Goal: Find specific page/section: Find specific page/section

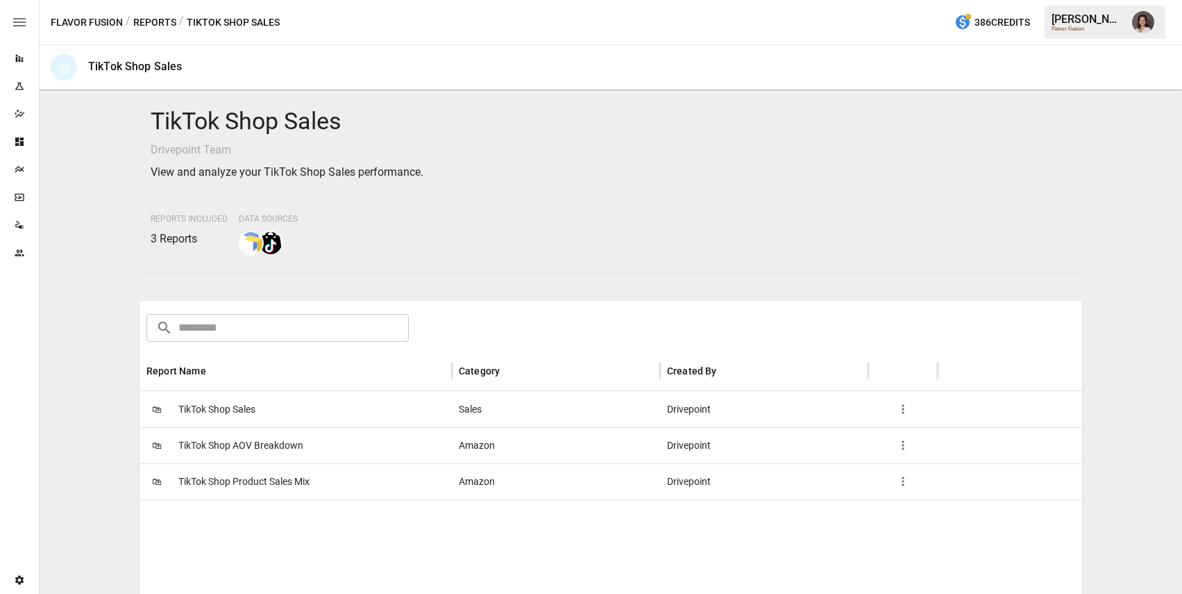
click at [159, 24] on button "Reports" at bounding box center [154, 22] width 43 height 17
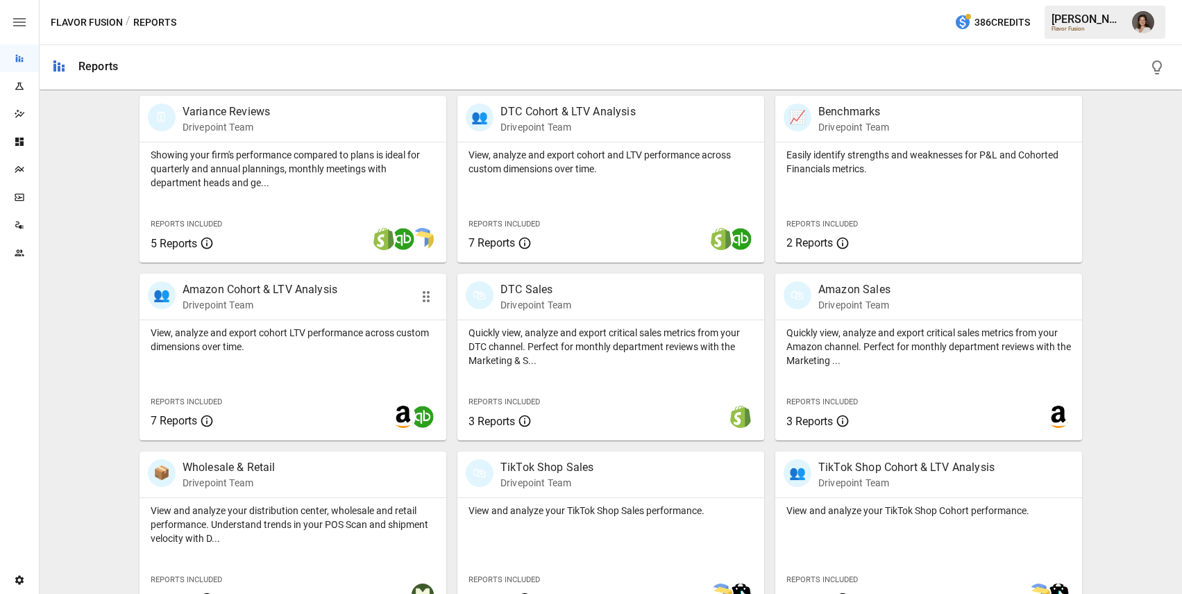
scroll to position [482, 0]
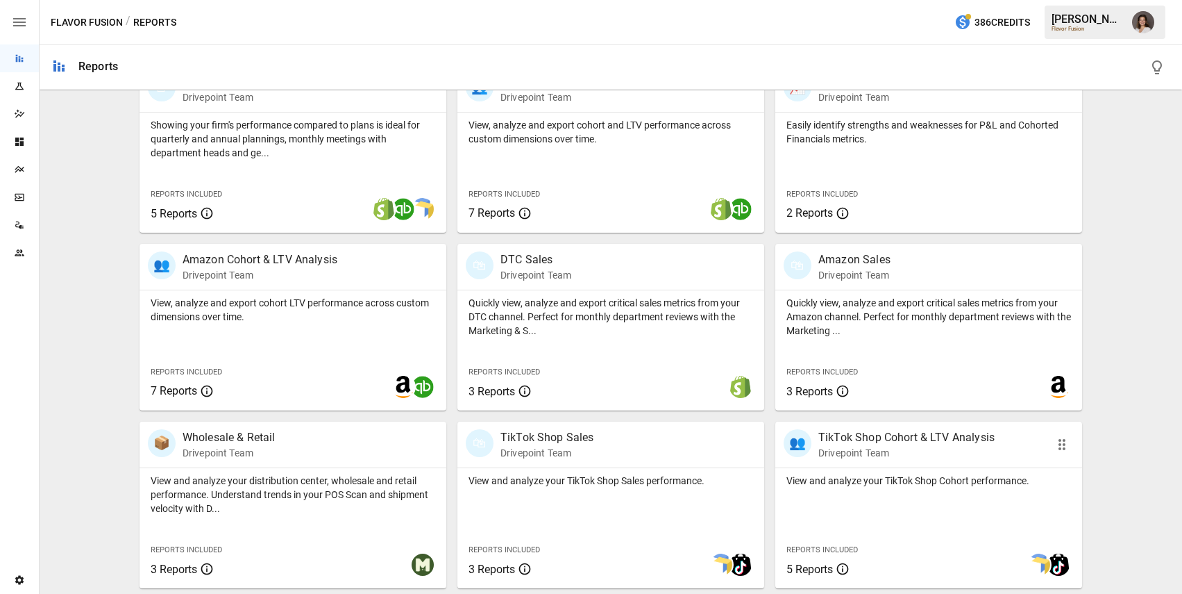
click at [901, 486] on p "View and analyze your TikTok Shop Cohort performance." at bounding box center [929, 480] width 285 height 14
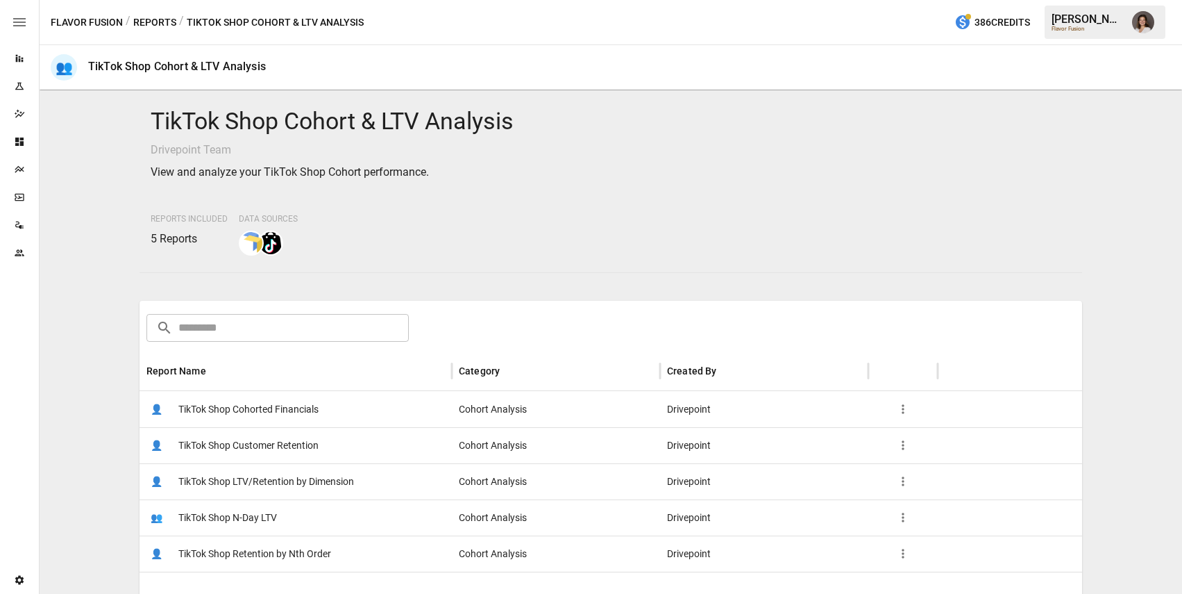
click at [363, 476] on div "👤 TikTok Shop LTV/Retention by Dimension" at bounding box center [296, 481] width 312 height 36
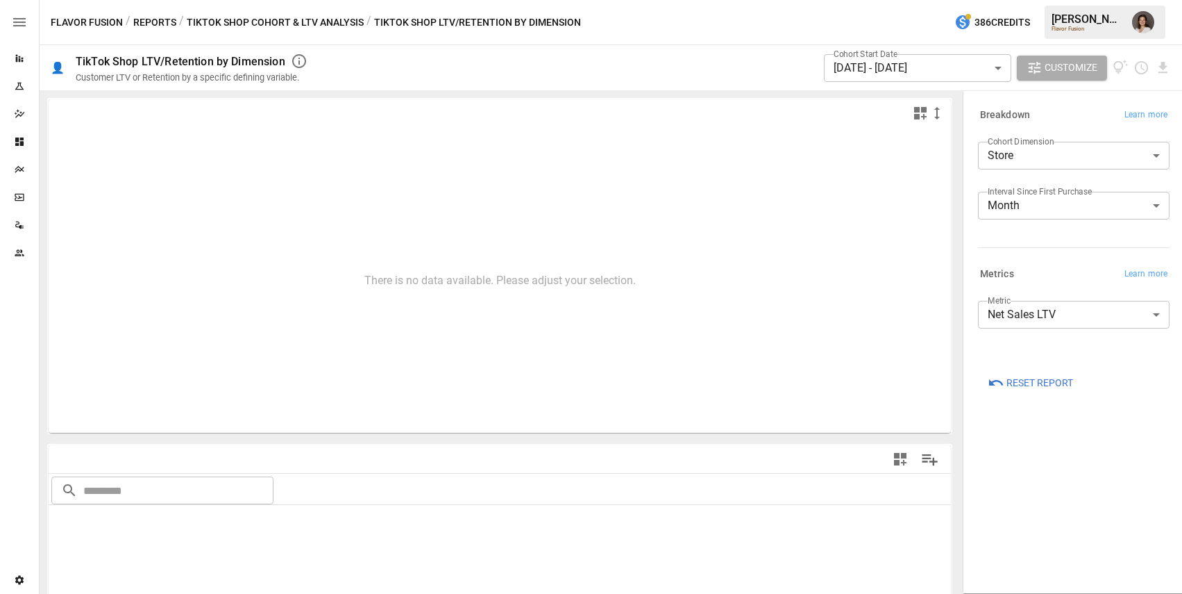
click at [1067, 330] on div "**********" at bounding box center [1071, 317] width 197 height 44
click at [1057, 0] on body "**********" at bounding box center [591, 0] width 1182 height 0
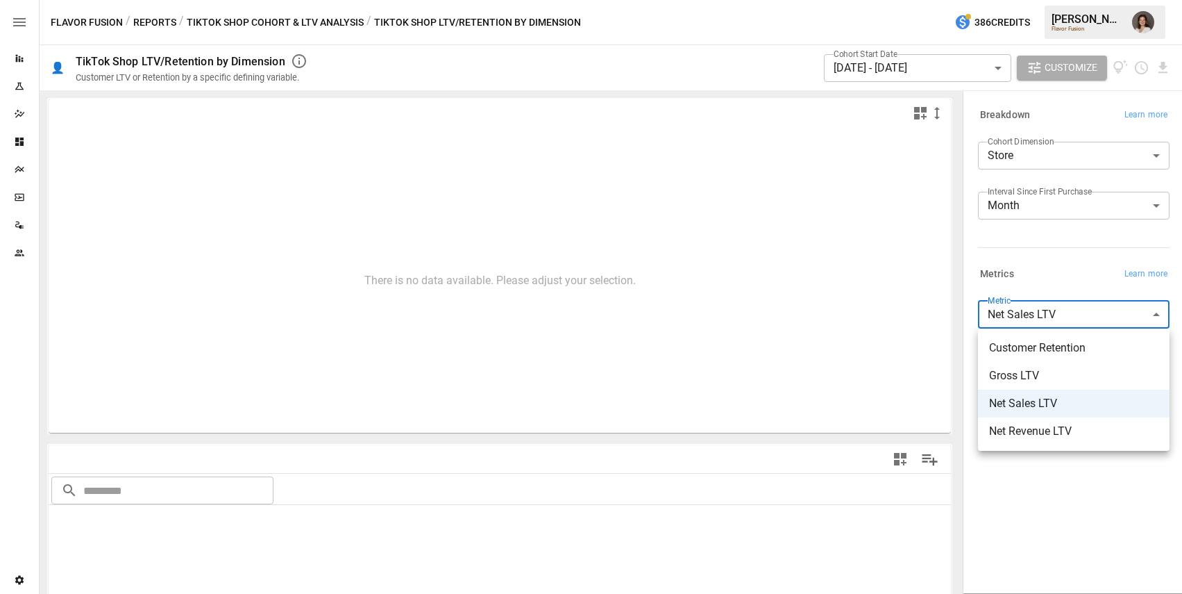
click at [1042, 269] on div at bounding box center [591, 297] width 1182 height 594
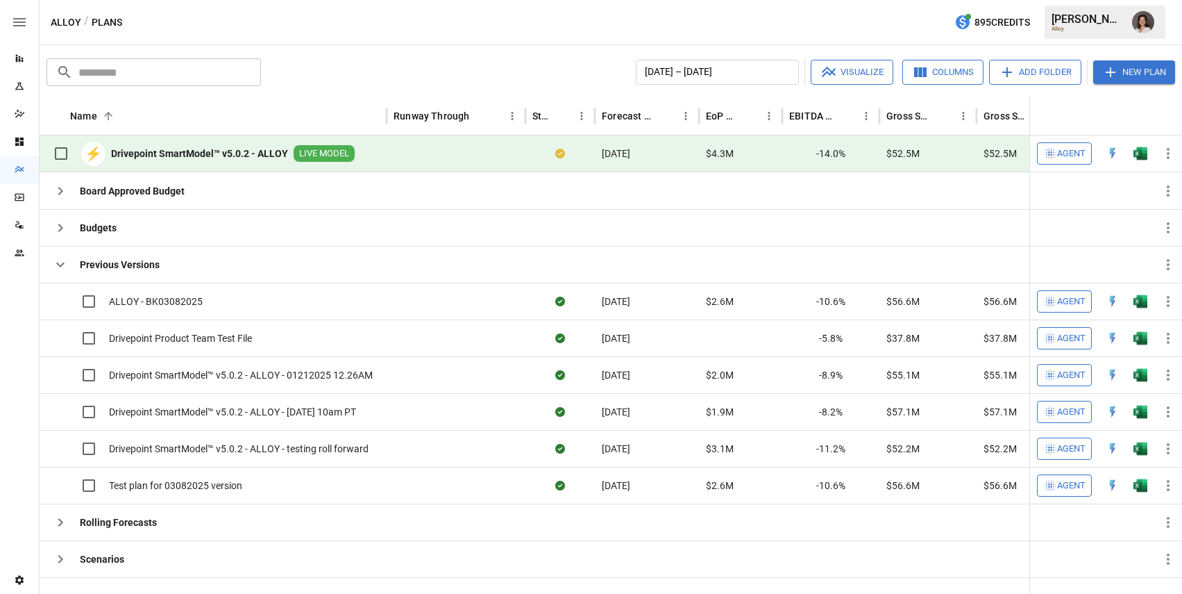
click at [22, 22] on icon "button" at bounding box center [19, 22] width 12 height 8
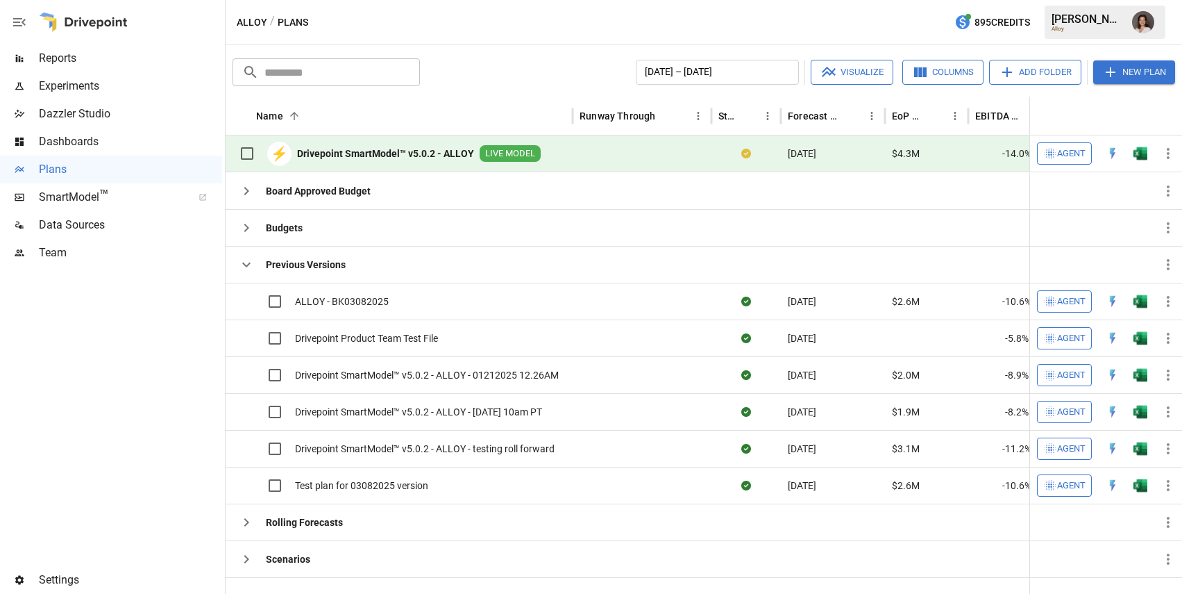
click at [110, 65] on span "Reports" at bounding box center [130, 58] width 183 height 17
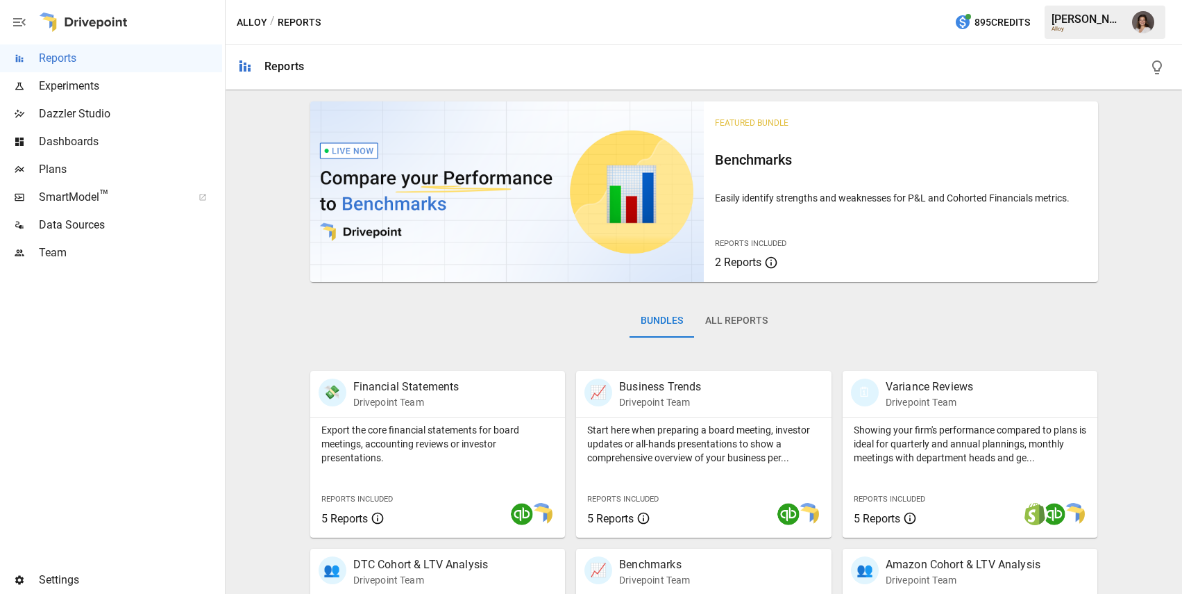
click at [744, 315] on button "All Reports" at bounding box center [736, 320] width 85 height 33
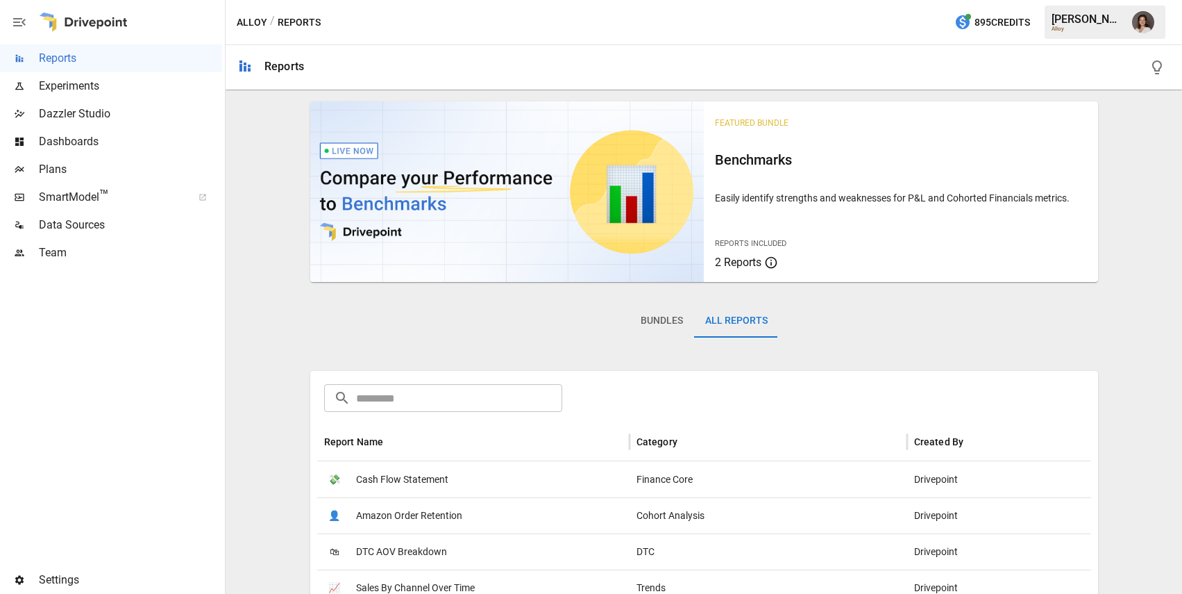
click at [669, 326] on button "Bundles" at bounding box center [662, 320] width 65 height 33
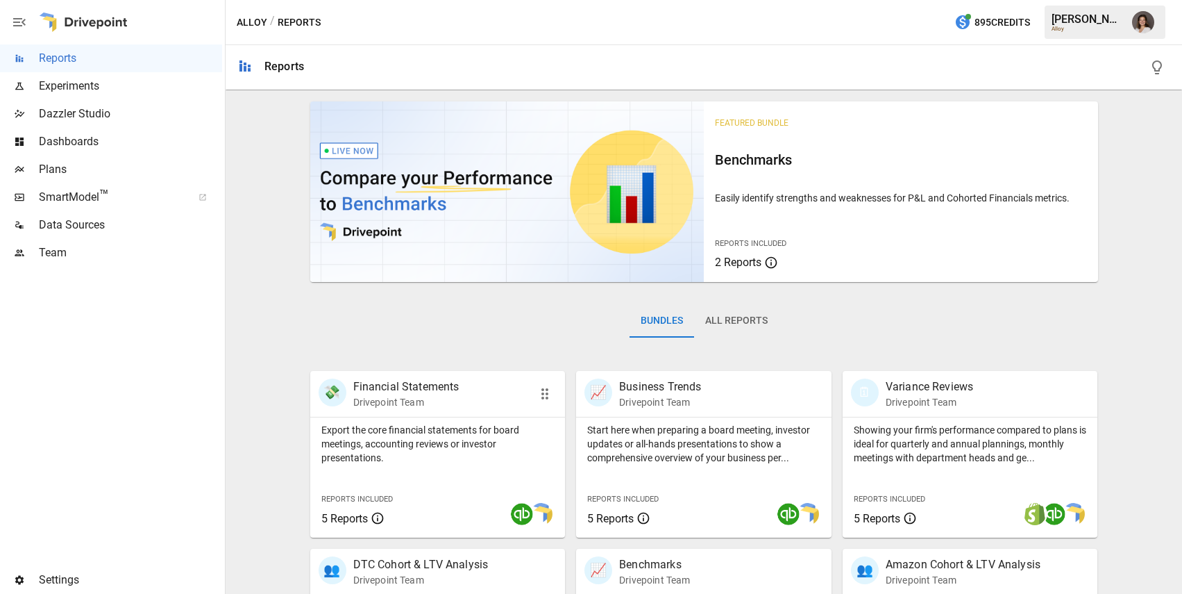
scroll to position [107, 0]
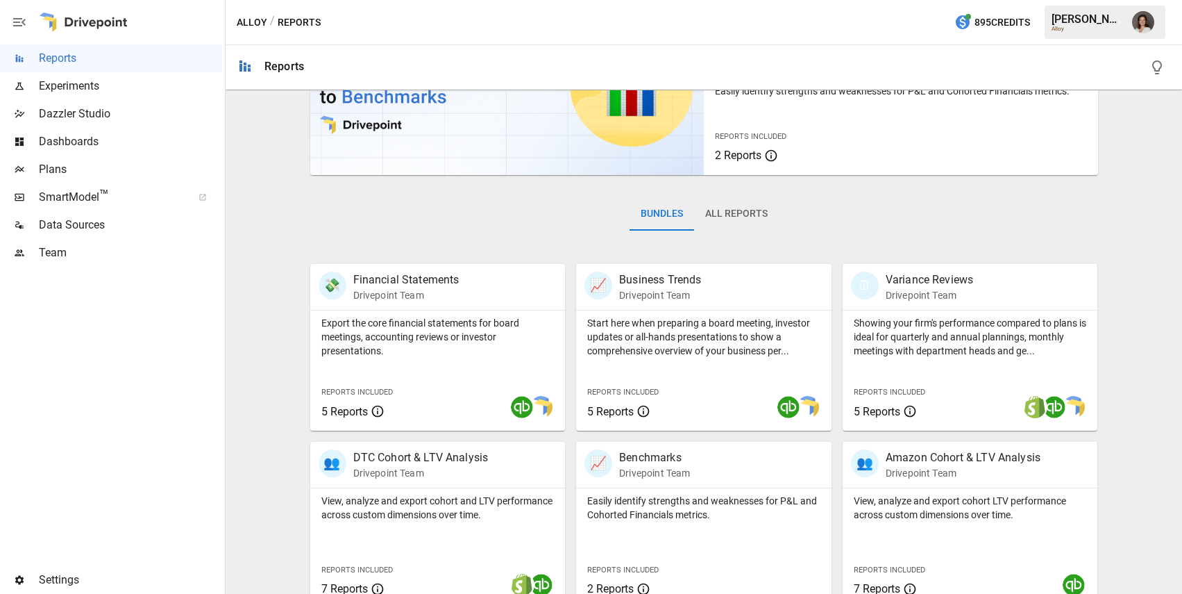
click at [734, 218] on button "All Reports" at bounding box center [736, 213] width 85 height 33
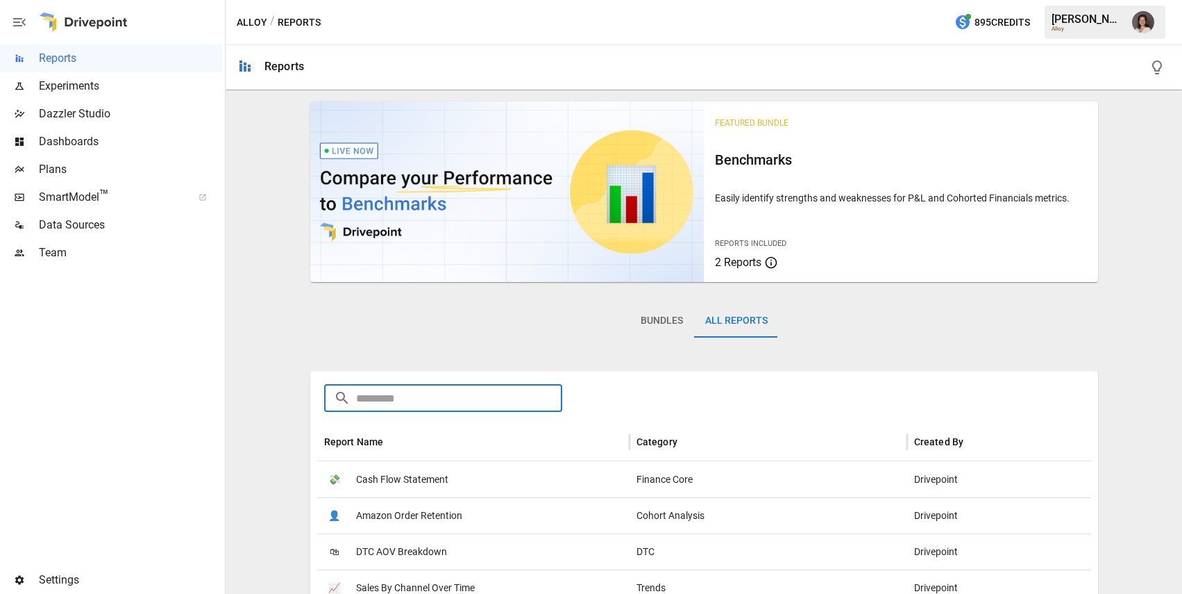
click at [451, 410] on input "text" at bounding box center [459, 398] width 207 height 28
type input "******"
click at [432, 484] on span "DTC Sales (Standard vs. Customized)" at bounding box center [436, 479] width 160 height 35
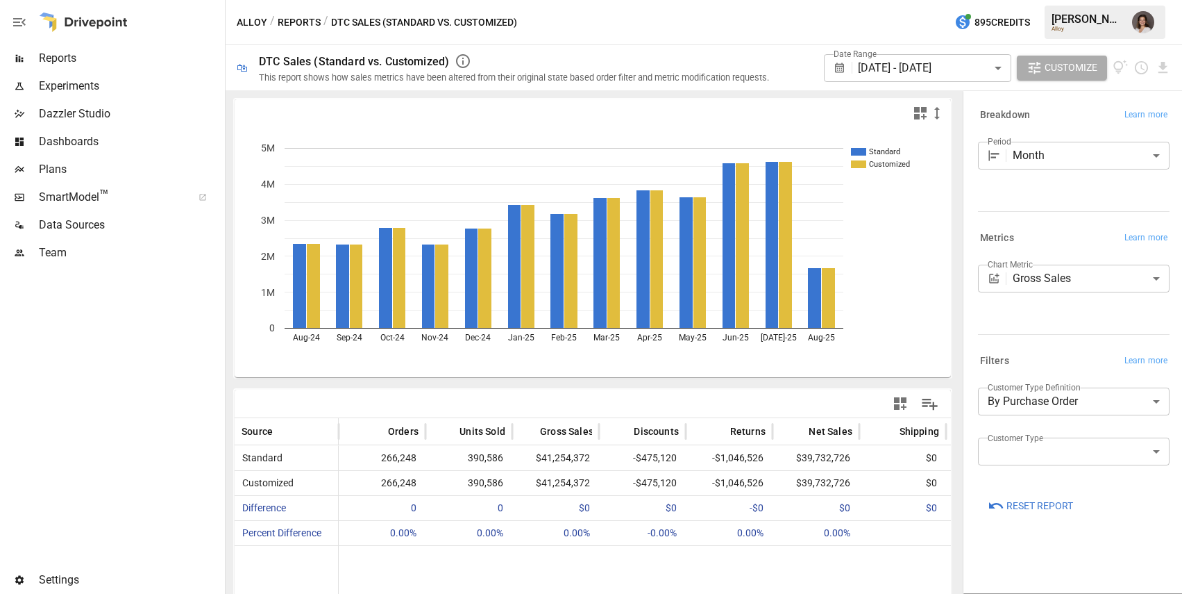
click at [183, 283] on div at bounding box center [111, 416] width 222 height 299
click at [1152, 22] on img "Franziska Ibscher" at bounding box center [1143, 22] width 22 height 22
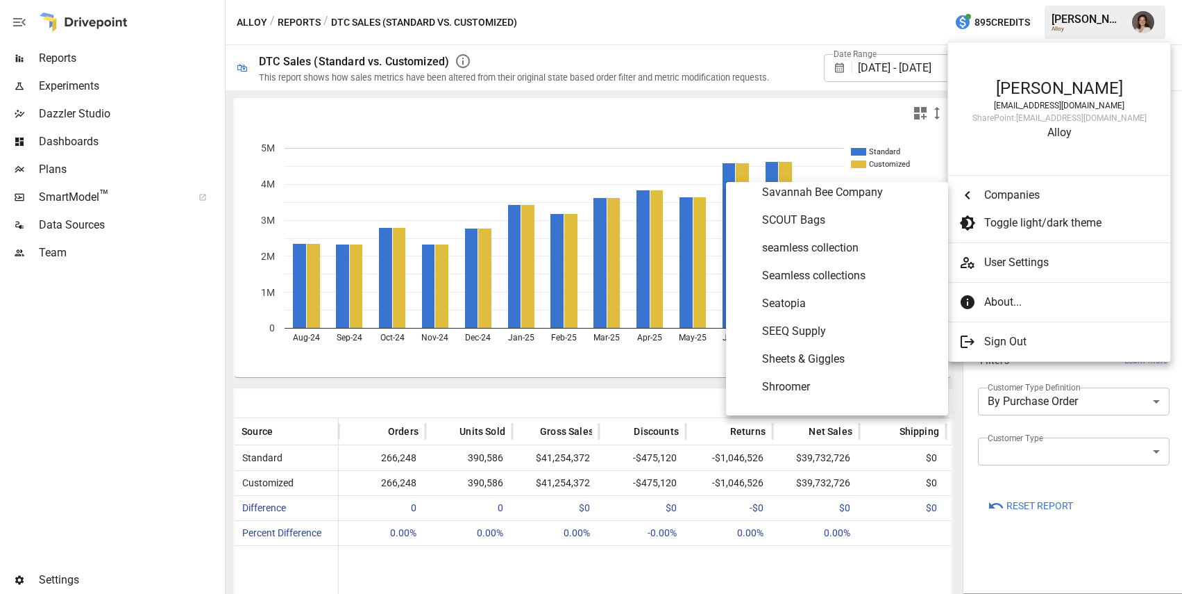
scroll to position [6481, 0]
click at [789, 305] on span "Seatopia" at bounding box center [849, 301] width 175 height 17
